Goal: Task Accomplishment & Management: Use online tool/utility

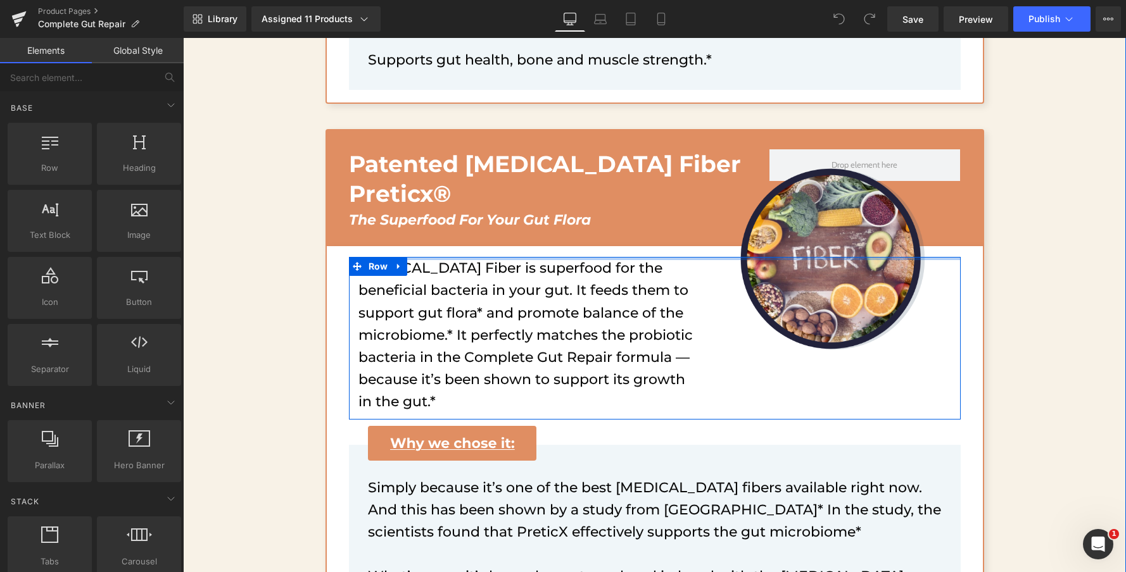
scroll to position [7539, 0]
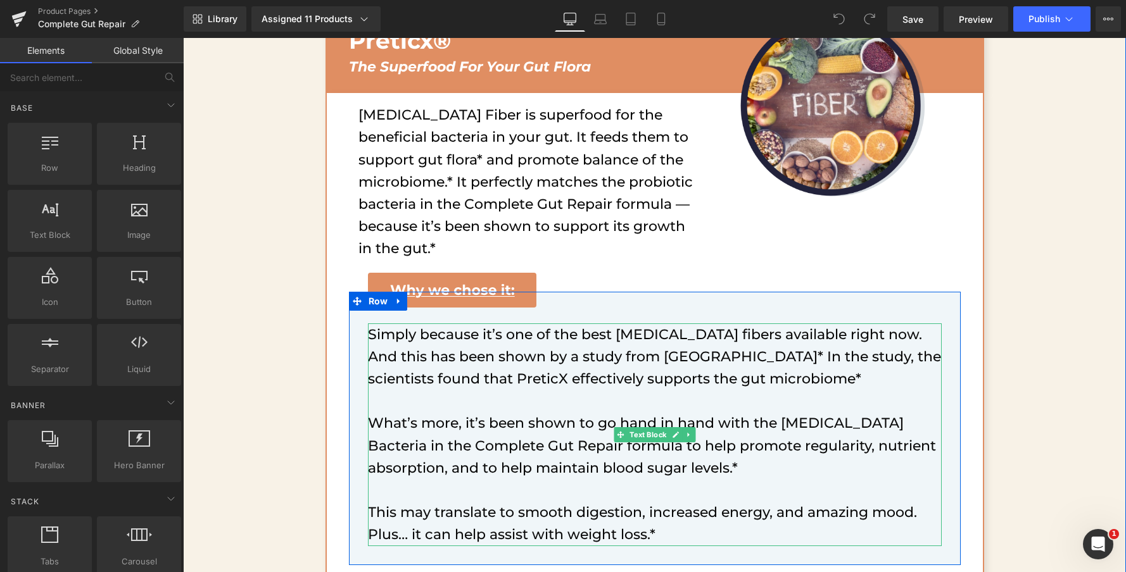
click at [806, 323] on p "Simply because it’s one of the best [MEDICAL_DATA] fibers available right now. …" at bounding box center [655, 356] width 574 height 67
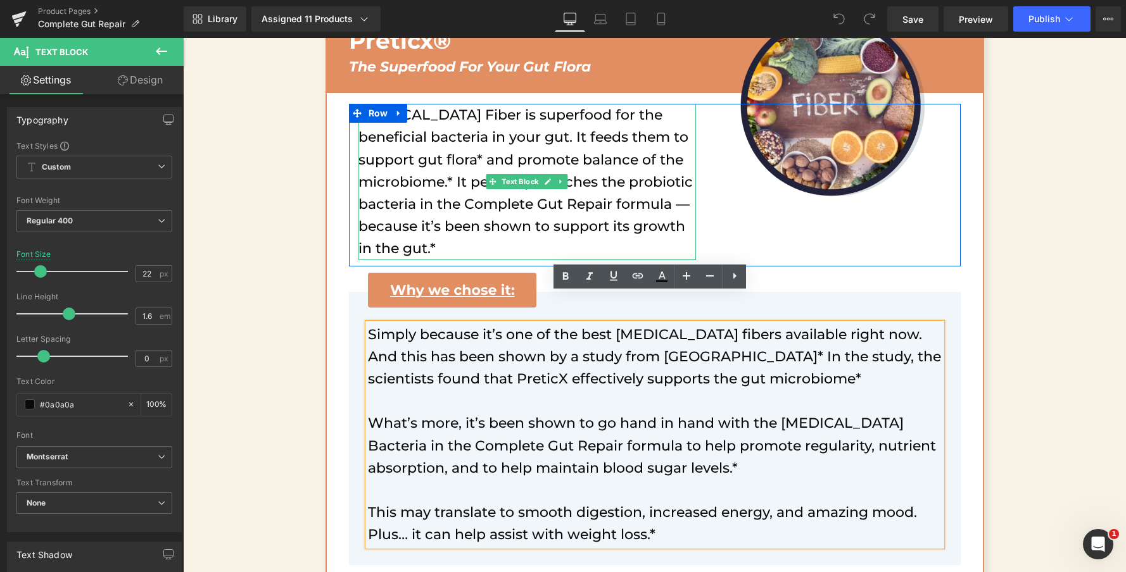
click at [629, 194] on p "[MEDICAL_DATA] Fiber is superfood for the beneficial bacteria in your gut. It f…" at bounding box center [526, 182] width 337 height 156
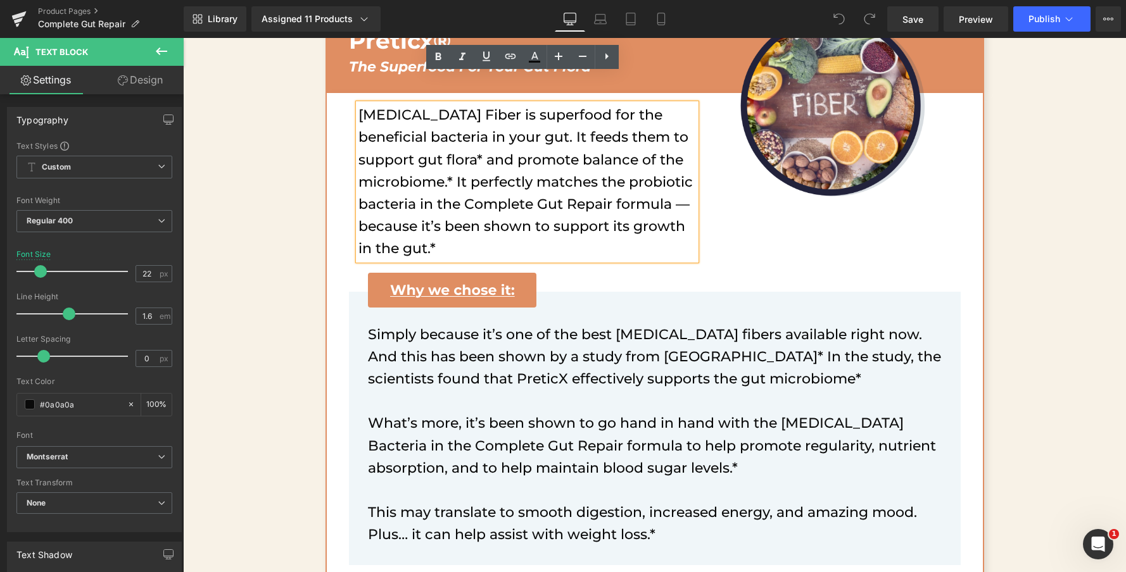
click at [644, 152] on p "[MEDICAL_DATA] Fiber is superfood for the beneficial bacteria in your gut. It f…" at bounding box center [526, 182] width 337 height 156
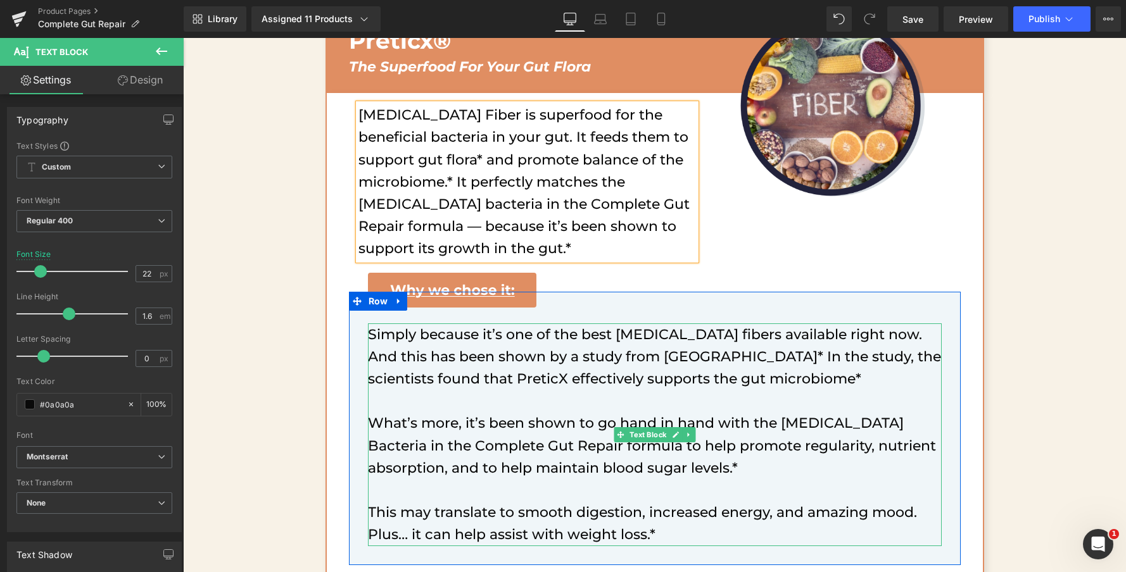
click at [811, 349] on p "Simply because it’s one of the best [MEDICAL_DATA] fibers available right now. …" at bounding box center [655, 356] width 574 height 67
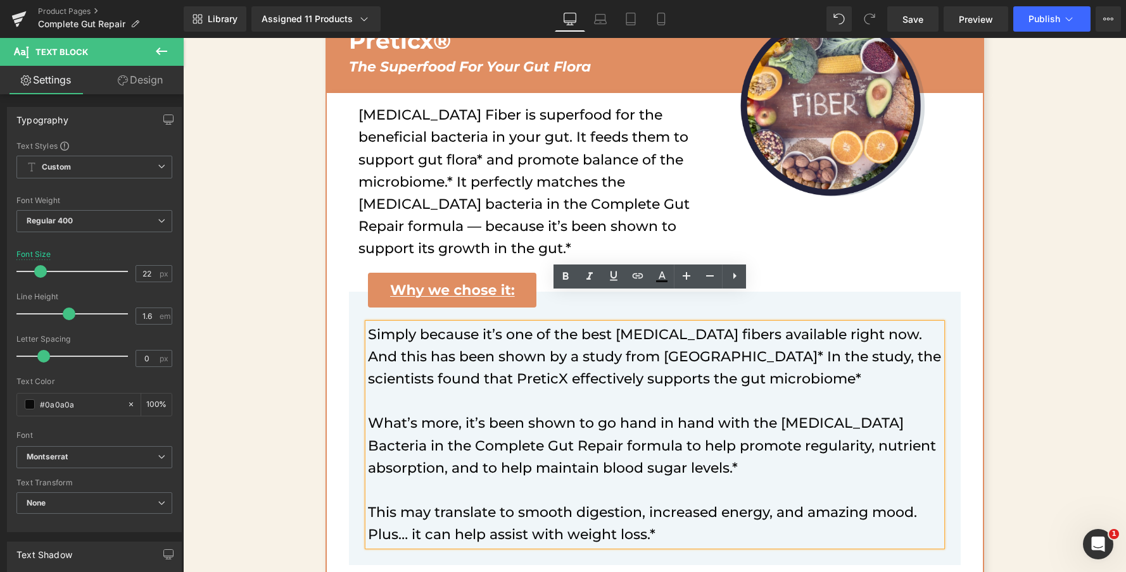
click at [852, 412] on p "What’s more, it’s been shown to go hand in hand with the [MEDICAL_DATA] Bacteri…" at bounding box center [655, 445] width 574 height 67
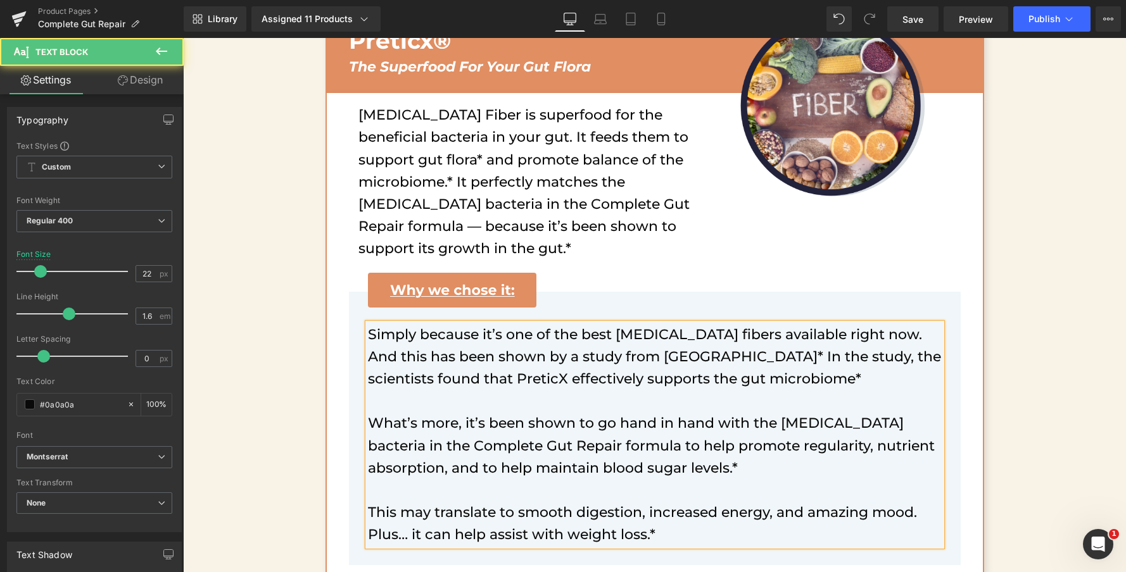
click at [780, 412] on p "What’s more, it’s been shown to go hand in hand with the [MEDICAL_DATA] bacteri…" at bounding box center [655, 445] width 574 height 67
click at [746, 434] on p "What’s more, it’s been shown to go hand in hand with the [MEDICAL_DATA] bacteri…" at bounding box center [655, 445] width 574 height 67
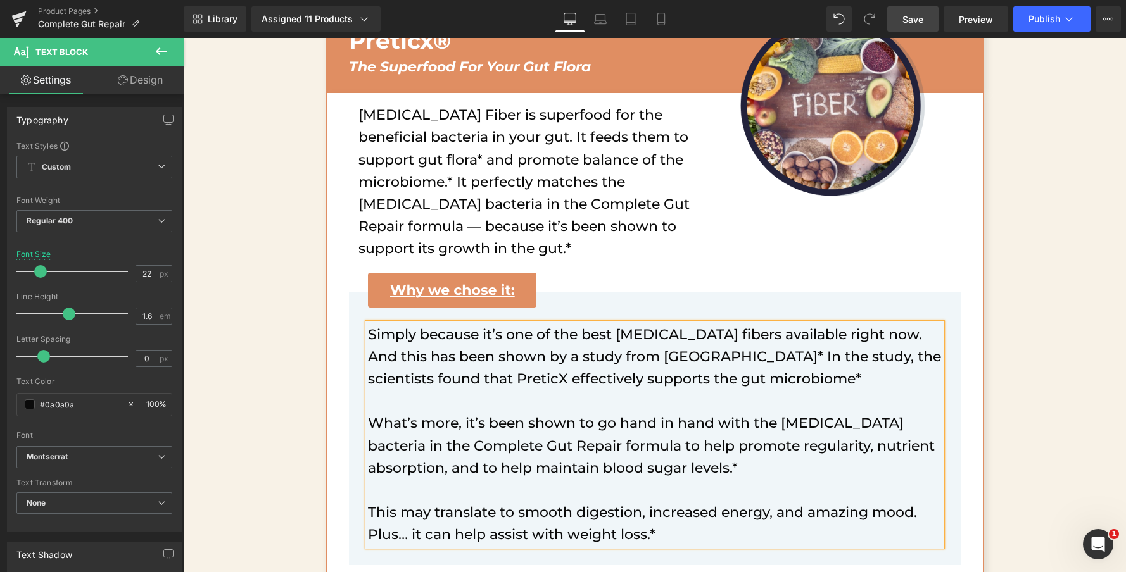
click at [923, 14] on span "Save" at bounding box center [912, 19] width 21 height 13
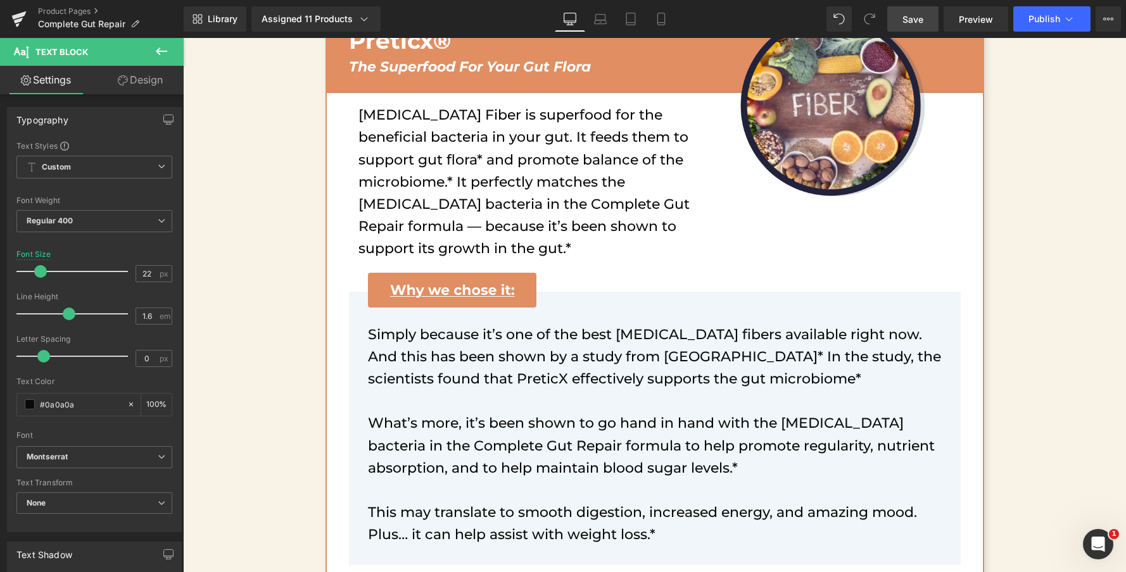
click at [913, 18] on span "Save" at bounding box center [912, 19] width 21 height 13
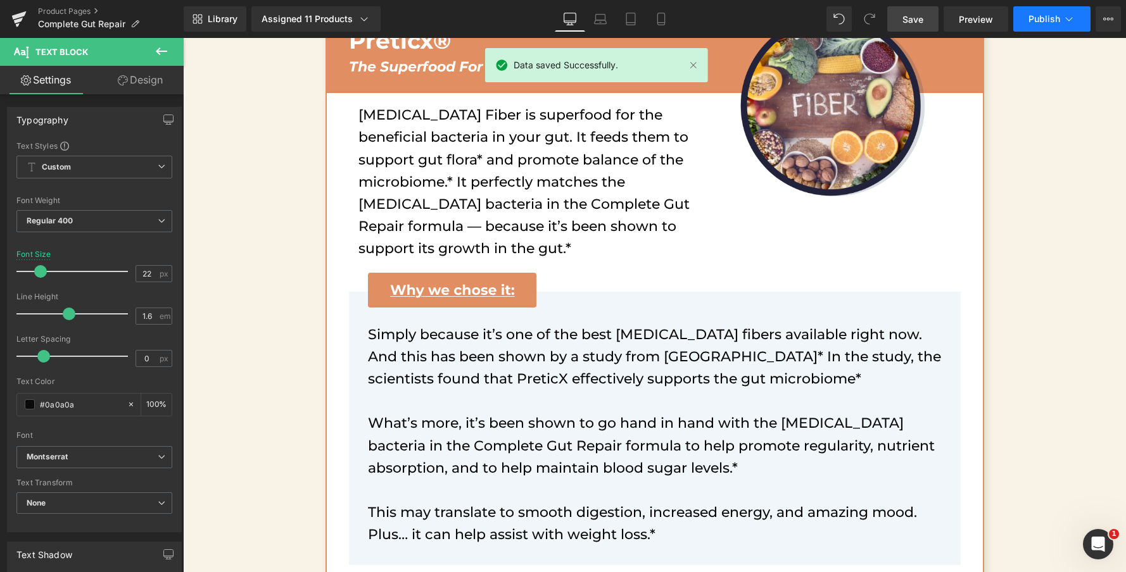
click at [1040, 23] on span "Publish" at bounding box center [1044, 19] width 32 height 10
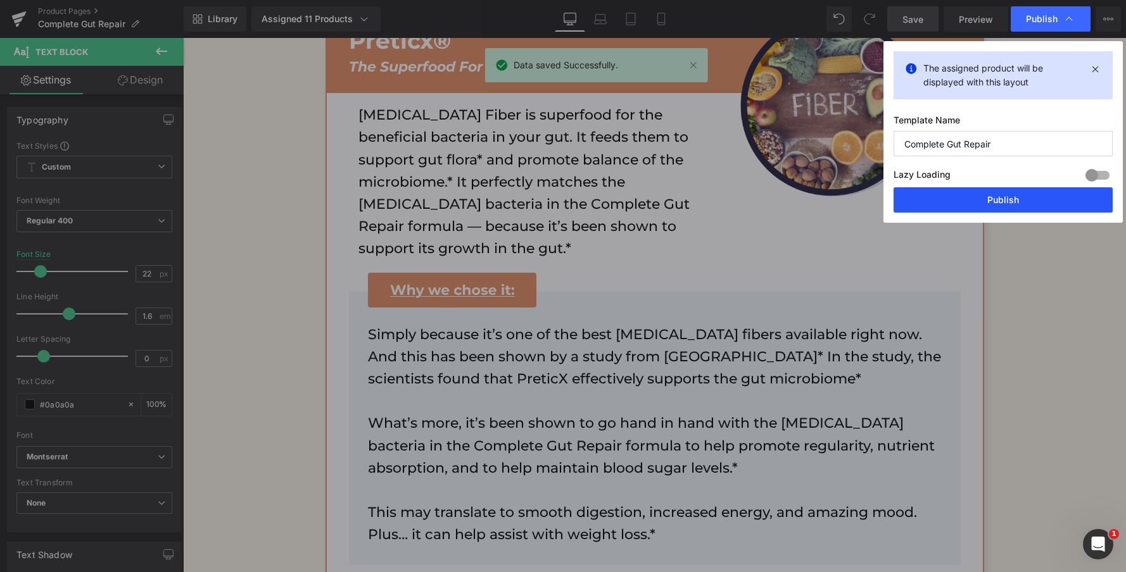
click at [1003, 194] on button "Publish" at bounding box center [1002, 199] width 219 height 25
